Goal: Transaction & Acquisition: Download file/media

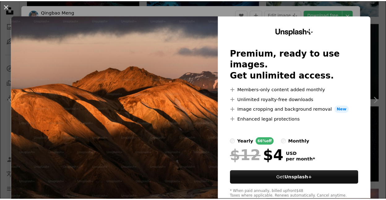
scroll to position [464, 0]
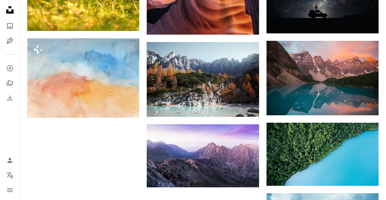
scroll to position [557, 0]
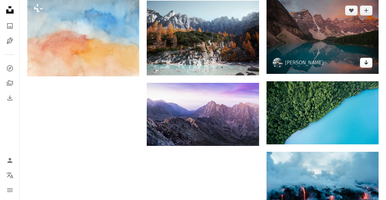
click at [367, 65] on icon "Arrow pointing down" at bounding box center [366, 62] width 5 height 7
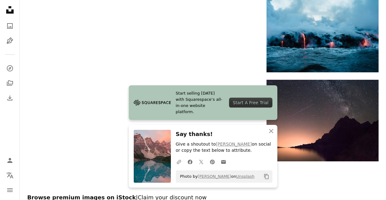
scroll to position [712, 0]
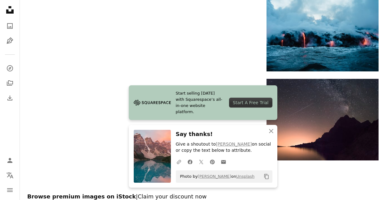
click at [253, 105] on div "Start A Free Trial" at bounding box center [250, 103] width 43 height 10
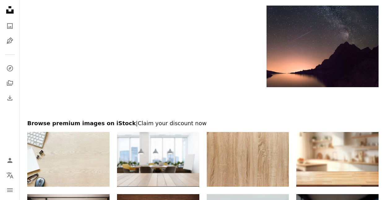
scroll to position [764, 0]
